Goal: Task Accomplishment & Management: Manage account settings

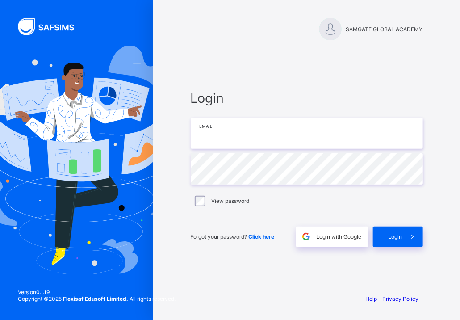
click at [220, 140] on input "email" at bounding box center [307, 132] width 232 height 31
type input "**********"
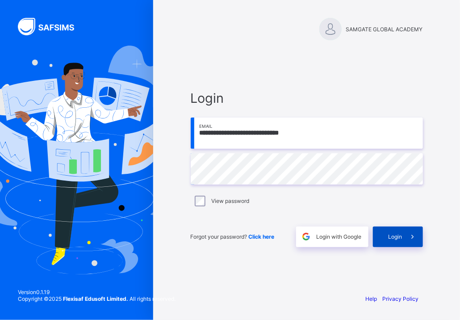
click at [395, 233] on span "Login" at bounding box center [395, 236] width 14 height 7
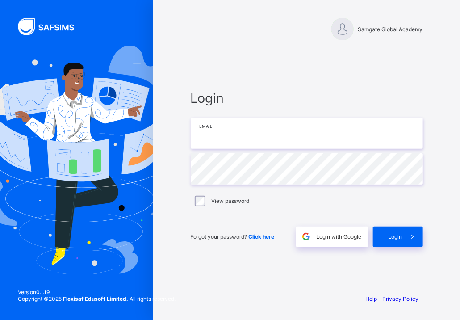
click at [222, 133] on input "email" at bounding box center [307, 132] width 232 height 31
type input "**********"
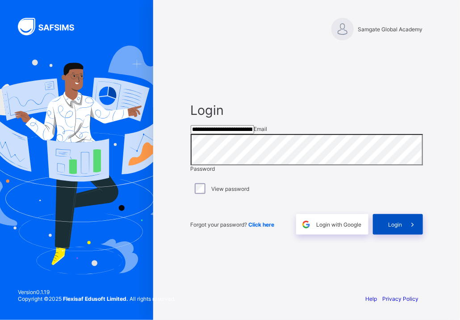
click at [399, 228] on span "Login" at bounding box center [395, 224] width 14 height 7
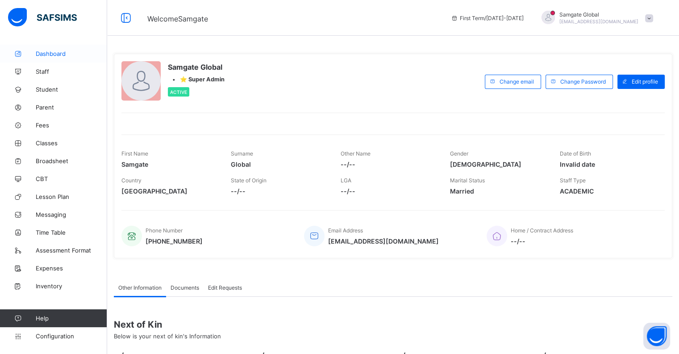
click at [46, 58] on link "Dashboard" at bounding box center [53, 54] width 107 height 18
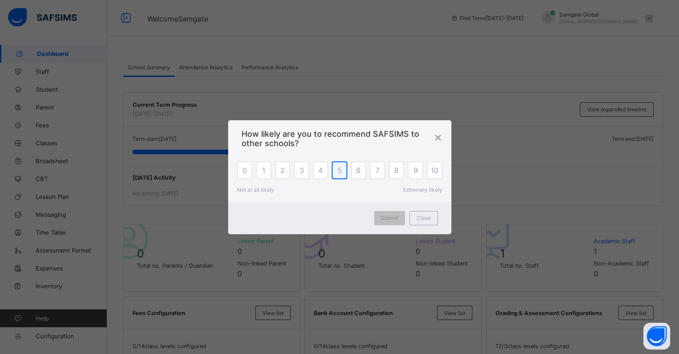
click at [342, 171] on div "5" at bounding box center [340, 170] width 16 height 18
click at [390, 219] on span "Submit" at bounding box center [389, 217] width 17 height 7
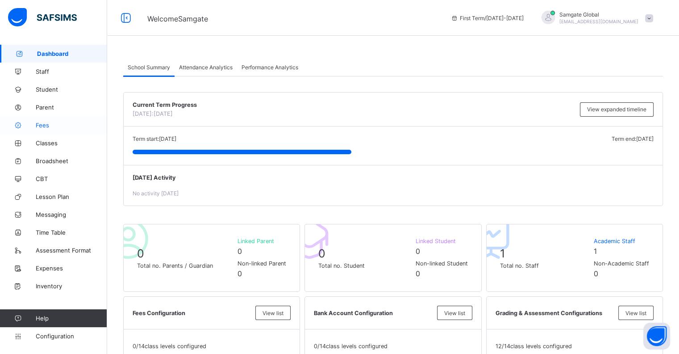
click at [41, 123] on span "Fees" at bounding box center [71, 124] width 71 height 7
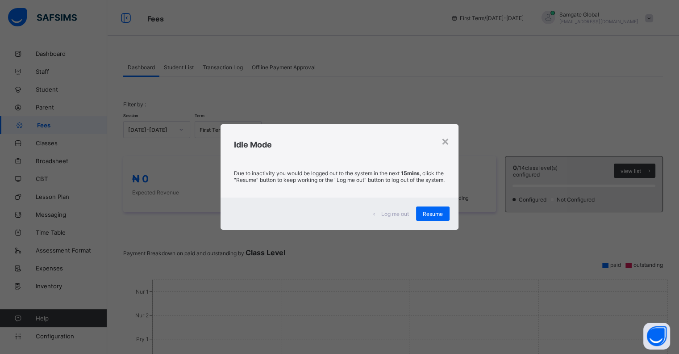
click at [431, 213] on span "Resume" at bounding box center [433, 213] width 20 height 7
